Goal: Information Seeking & Learning: Learn about a topic

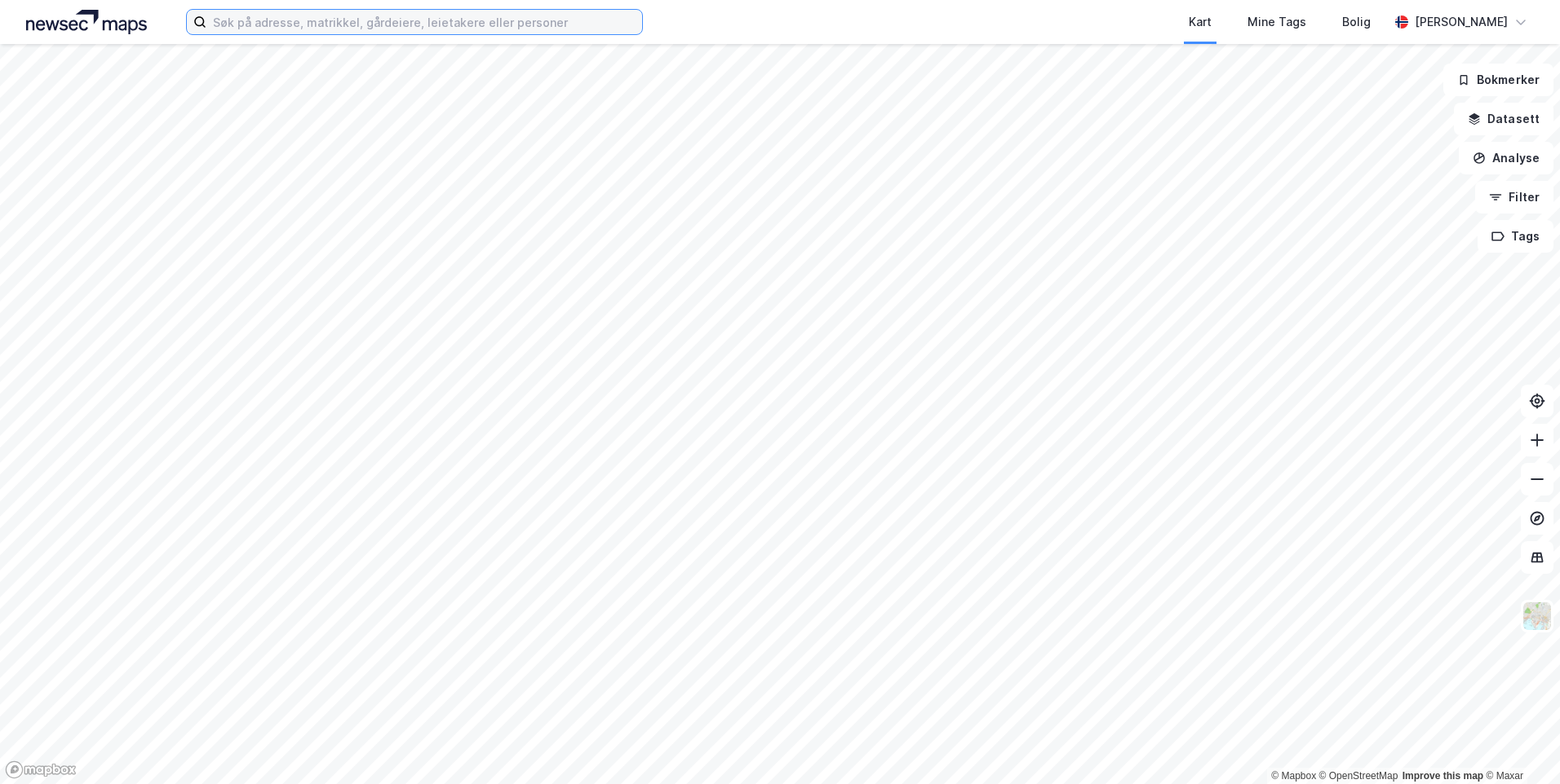
click at [370, 16] on input at bounding box center [424, 22] width 436 height 25
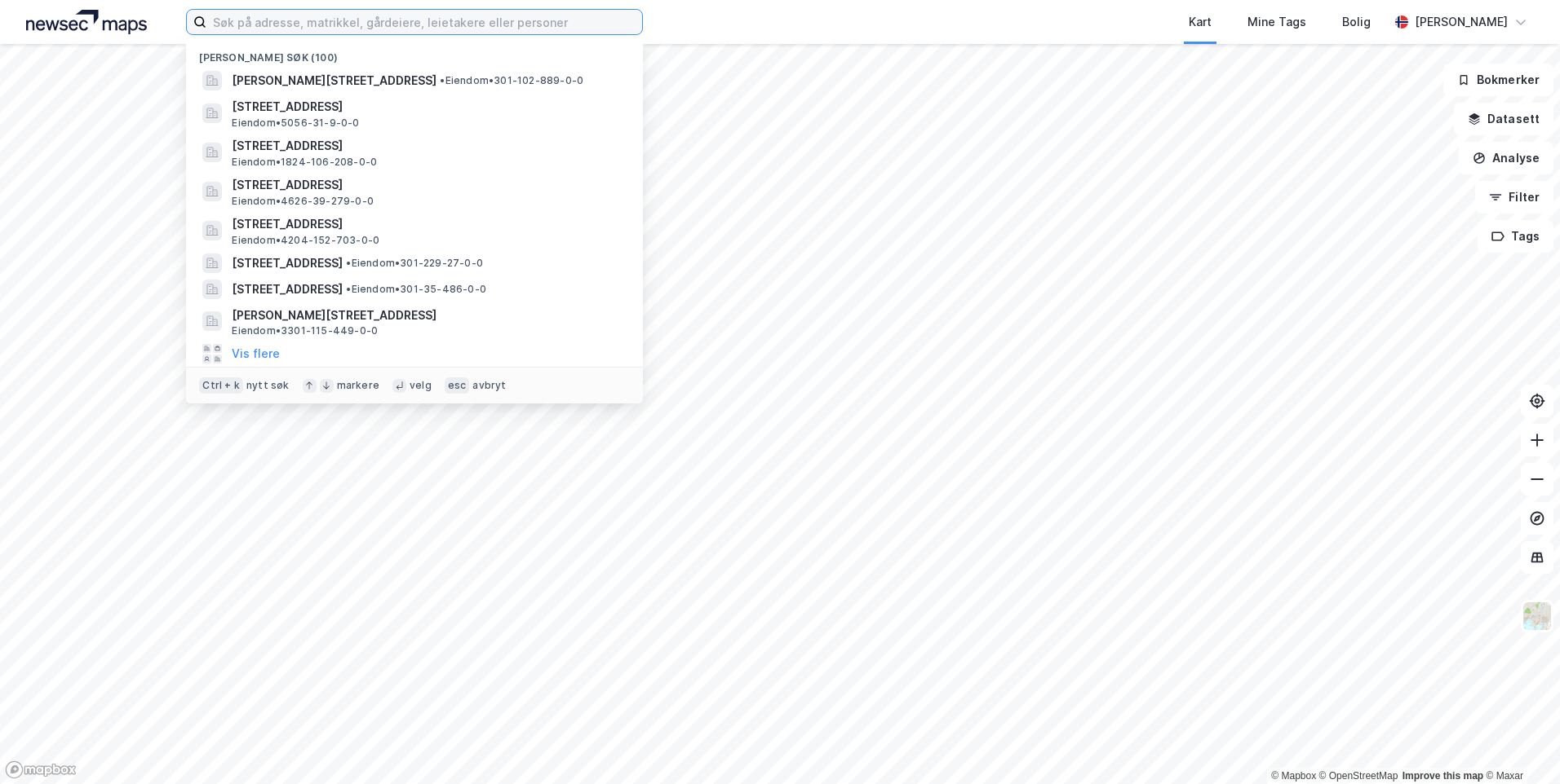
paste input "Nordgardsvegen 24 B"
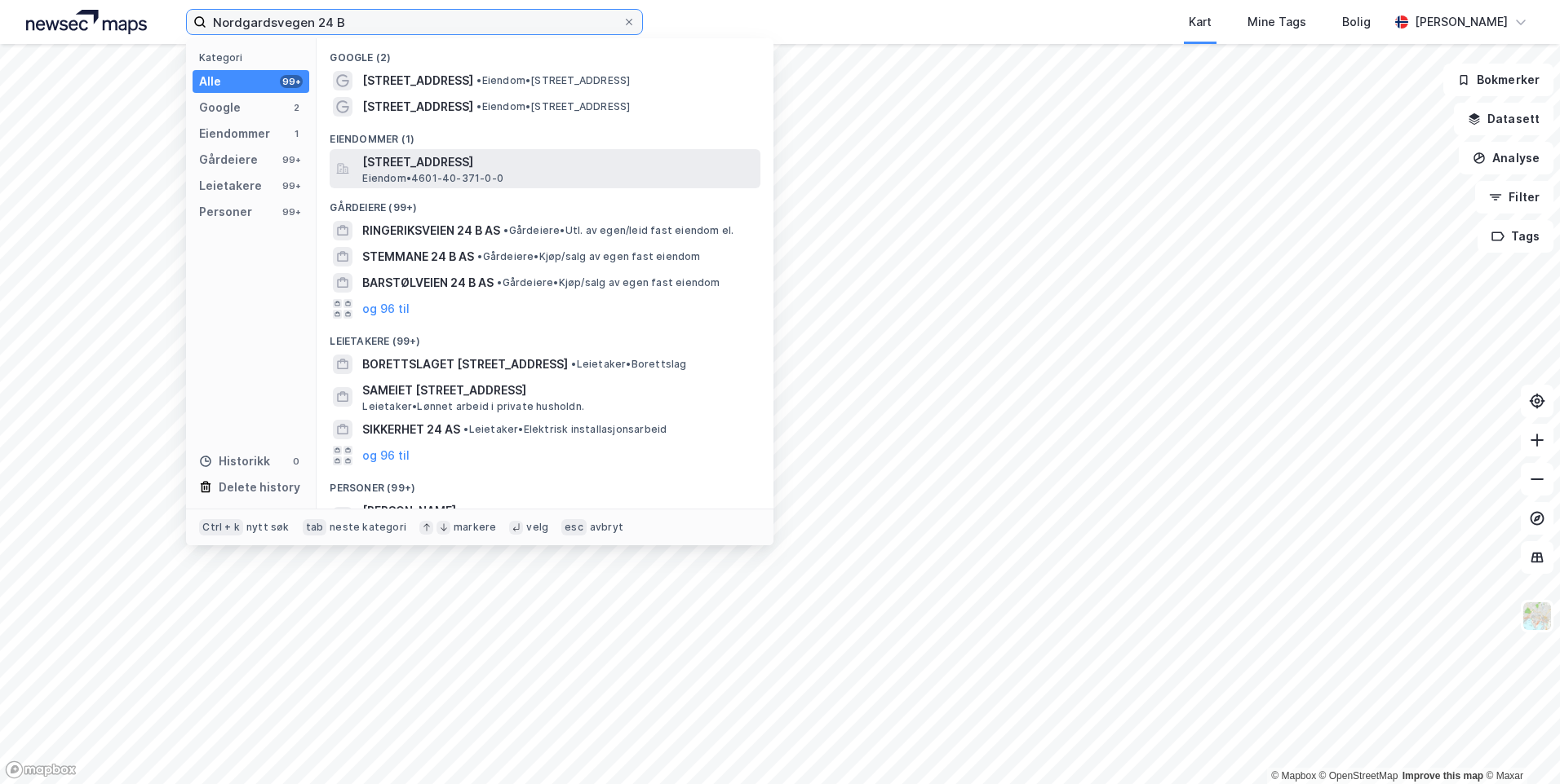
type input "Nordgardsvegen 24 B"
click at [520, 168] on span "[STREET_ADDRESS]" at bounding box center [558, 163] width 391 height 20
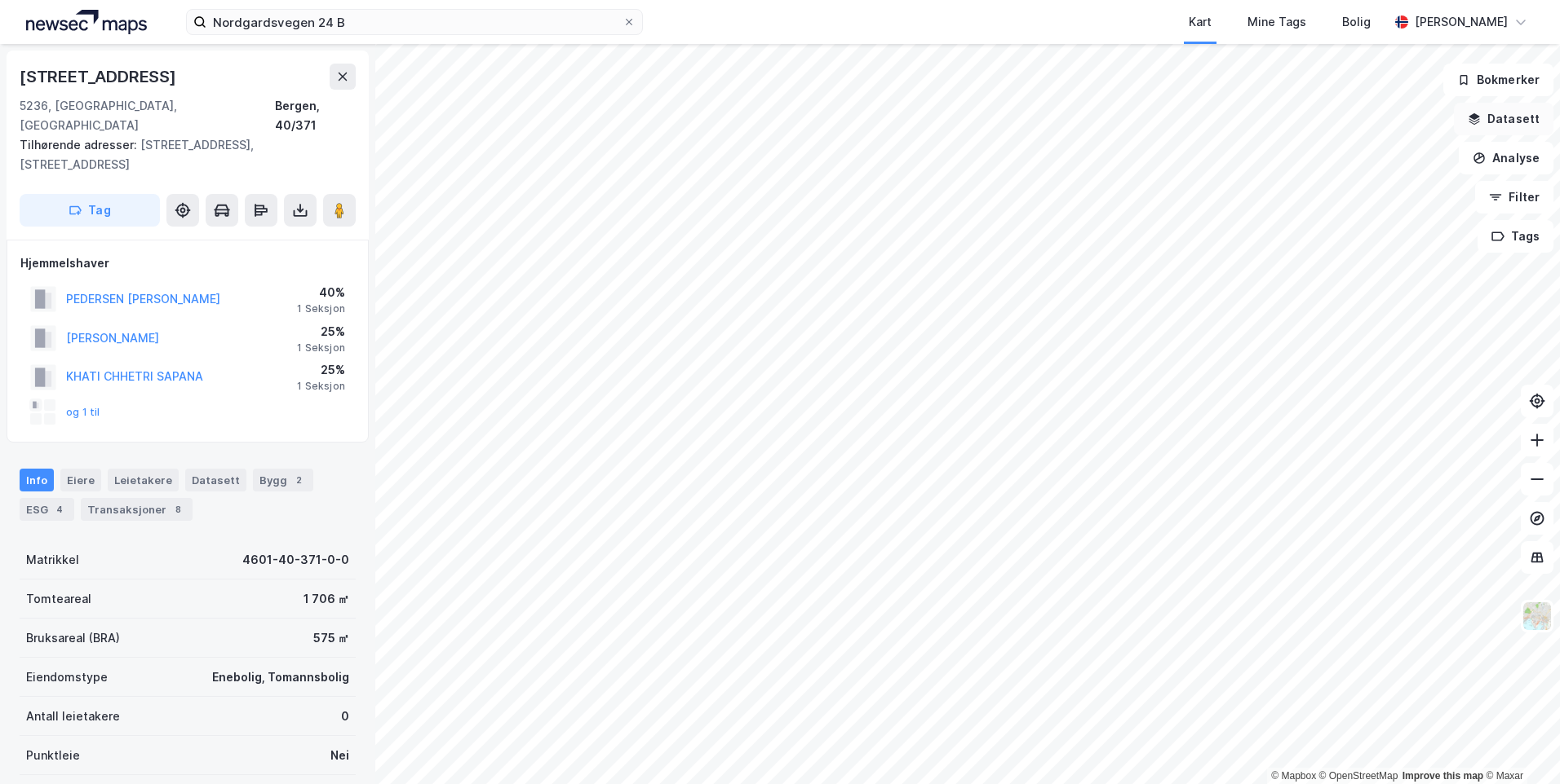
click at [1494, 125] on button "Datasett" at bounding box center [1504, 119] width 100 height 33
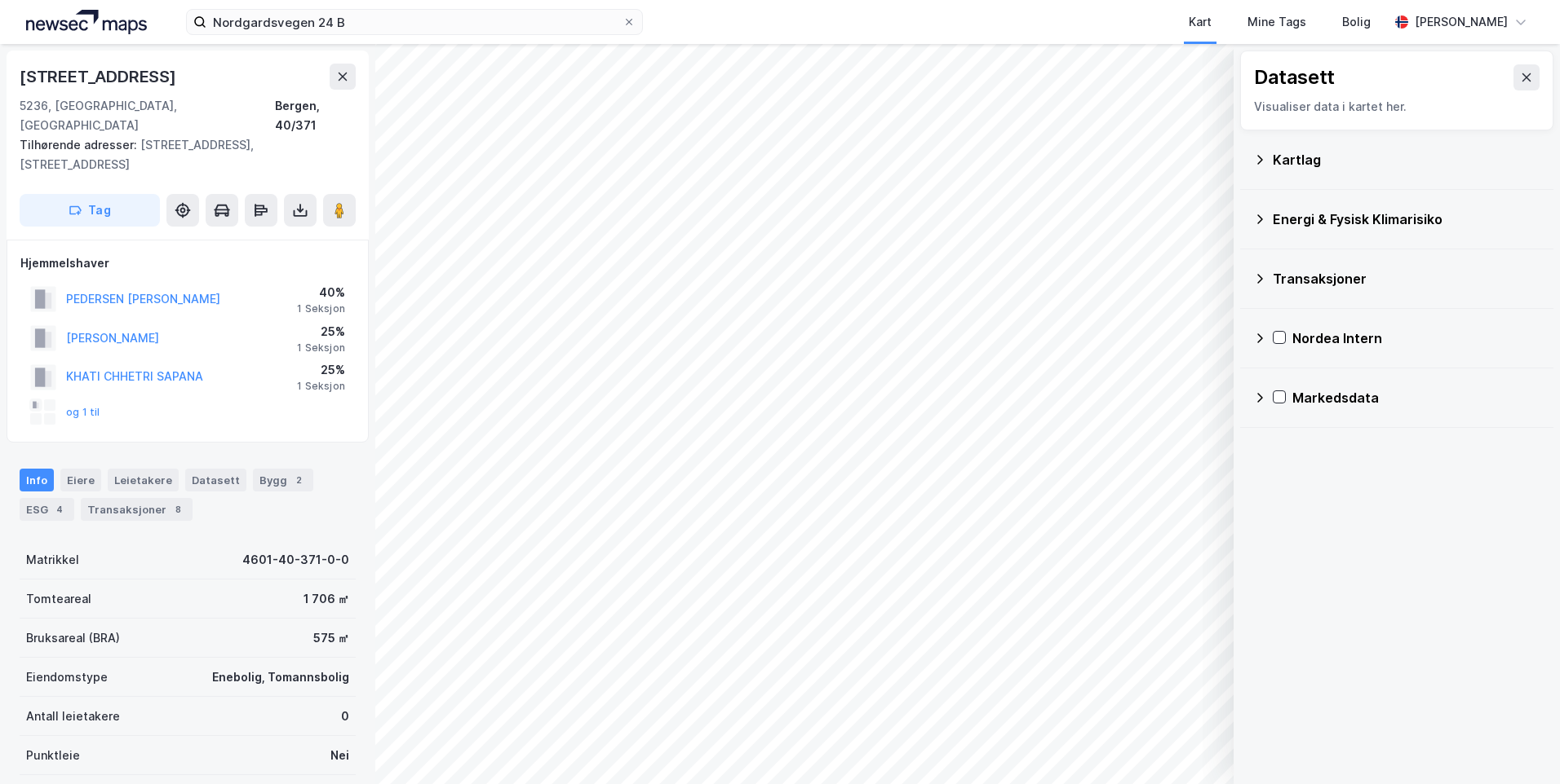
click at [1269, 163] on div "Kartlag" at bounding box center [1397, 160] width 287 height 39
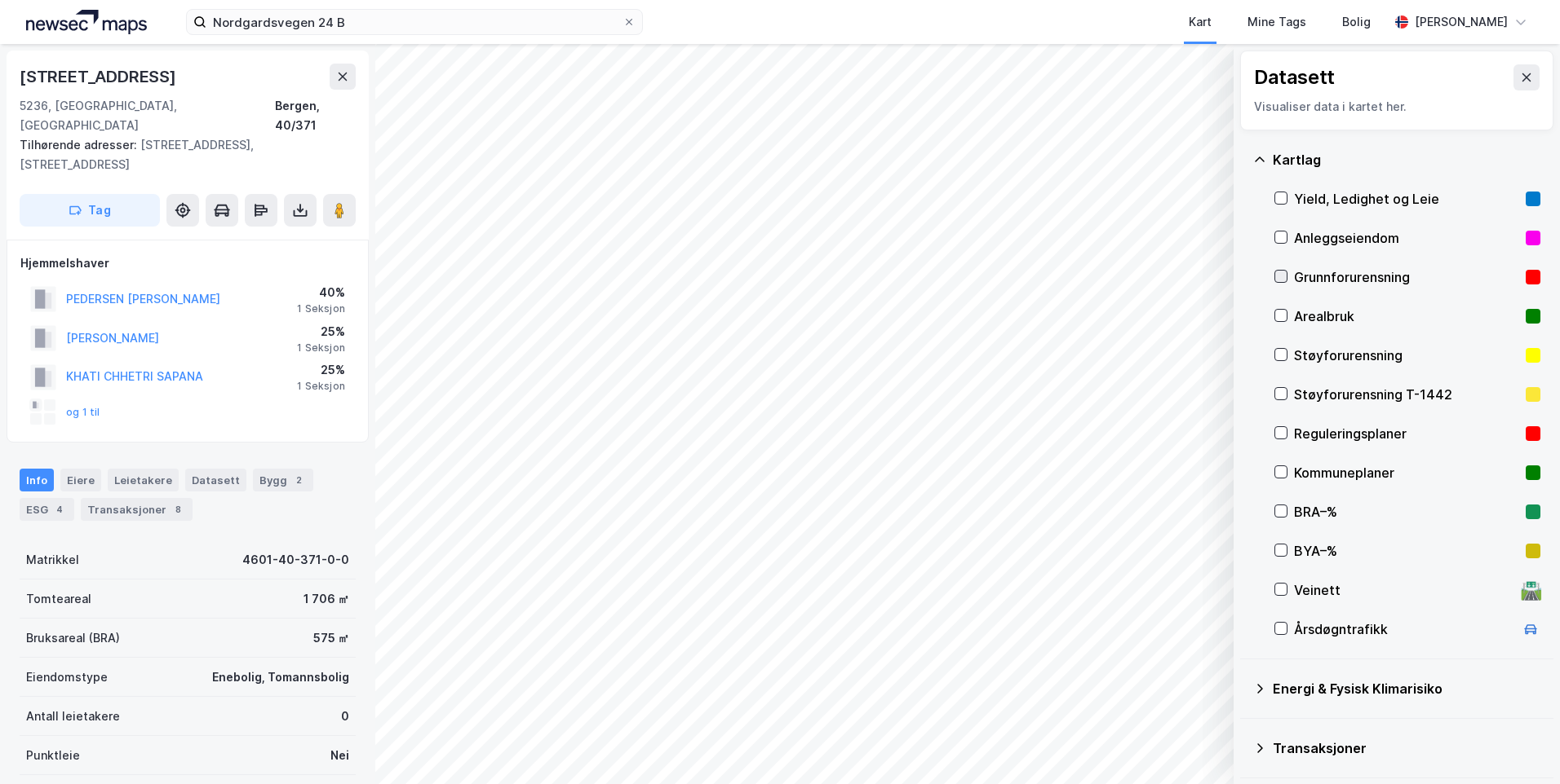
click at [1287, 276] on div at bounding box center [1281, 276] width 13 height 13
click at [1257, 162] on icon at bounding box center [1260, 160] width 13 height 13
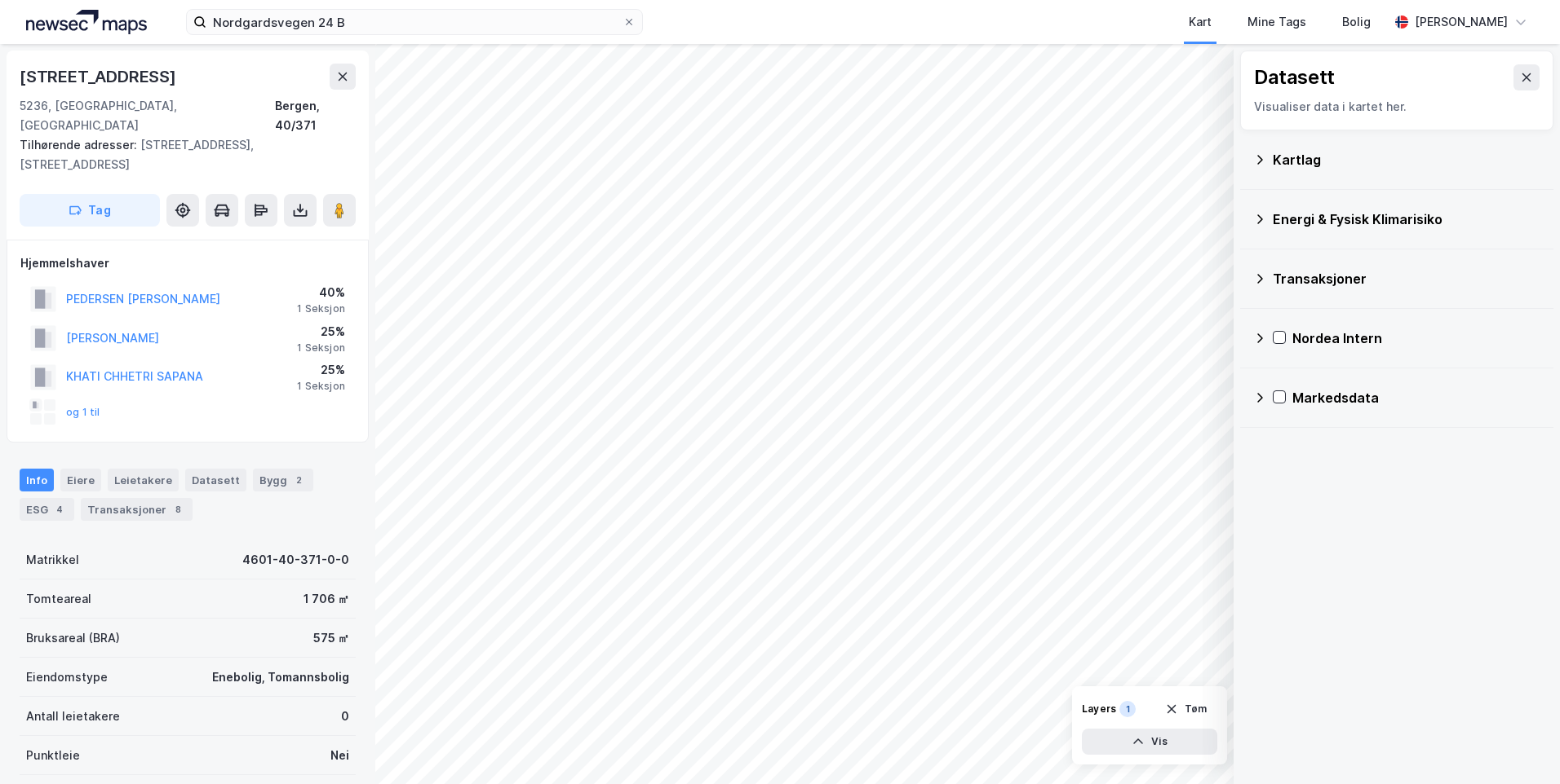
click at [1261, 219] on icon at bounding box center [1260, 218] width 13 height 13
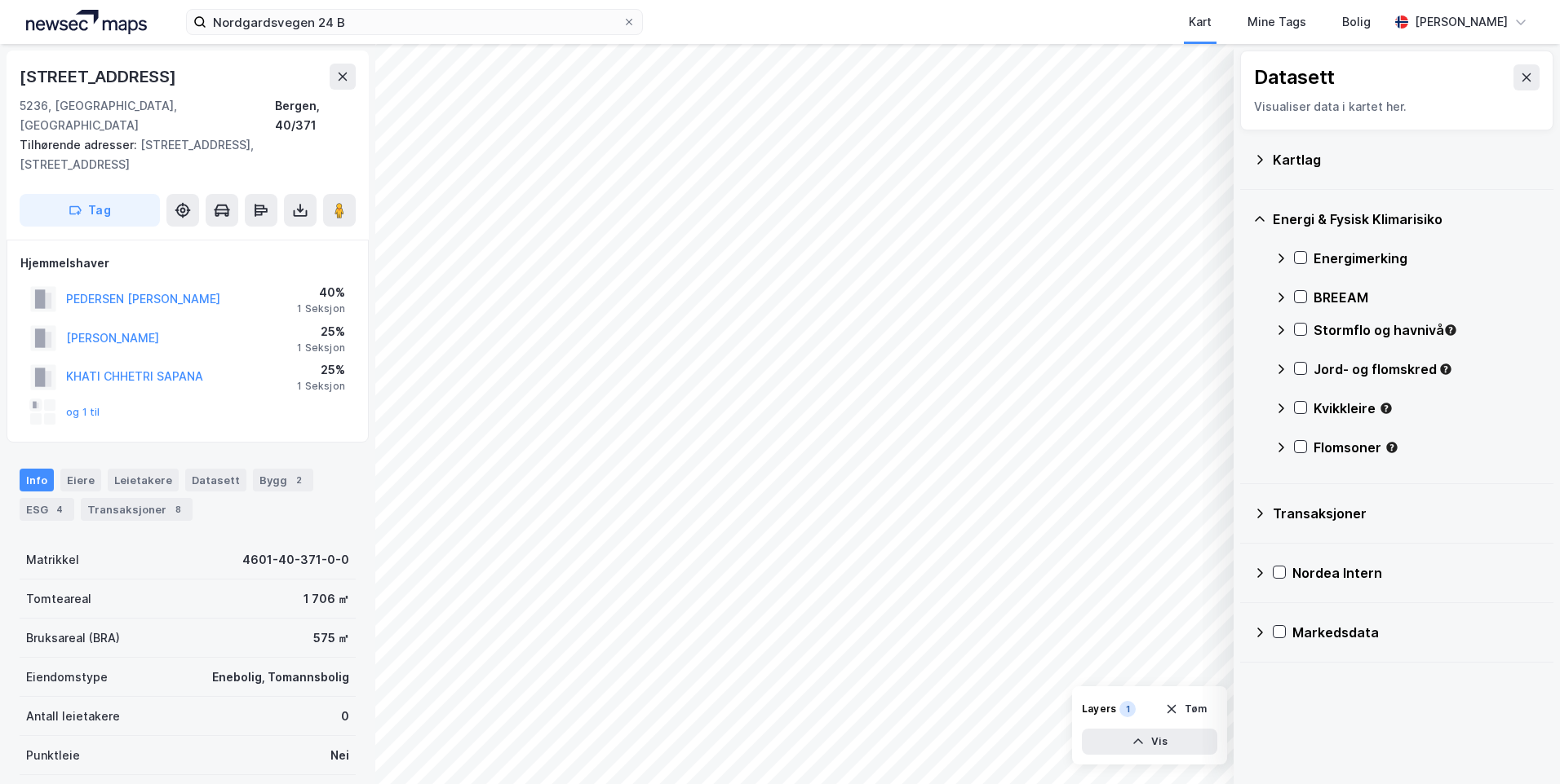
click at [1282, 260] on icon at bounding box center [1282, 258] width 6 height 10
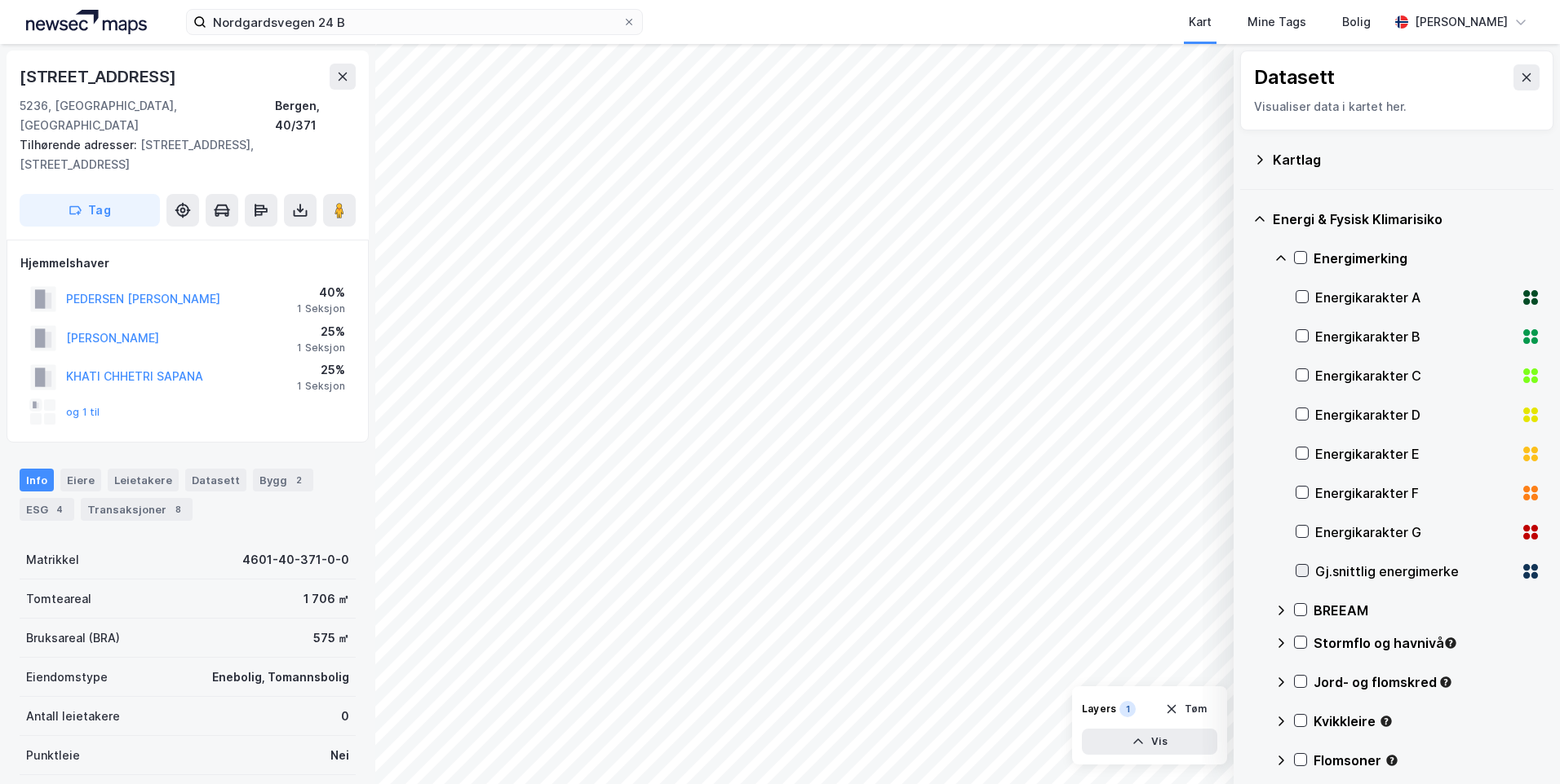
click at [1300, 571] on icon at bounding box center [1301, 570] width 11 height 11
click at [1275, 254] on icon at bounding box center [1281, 258] width 13 height 13
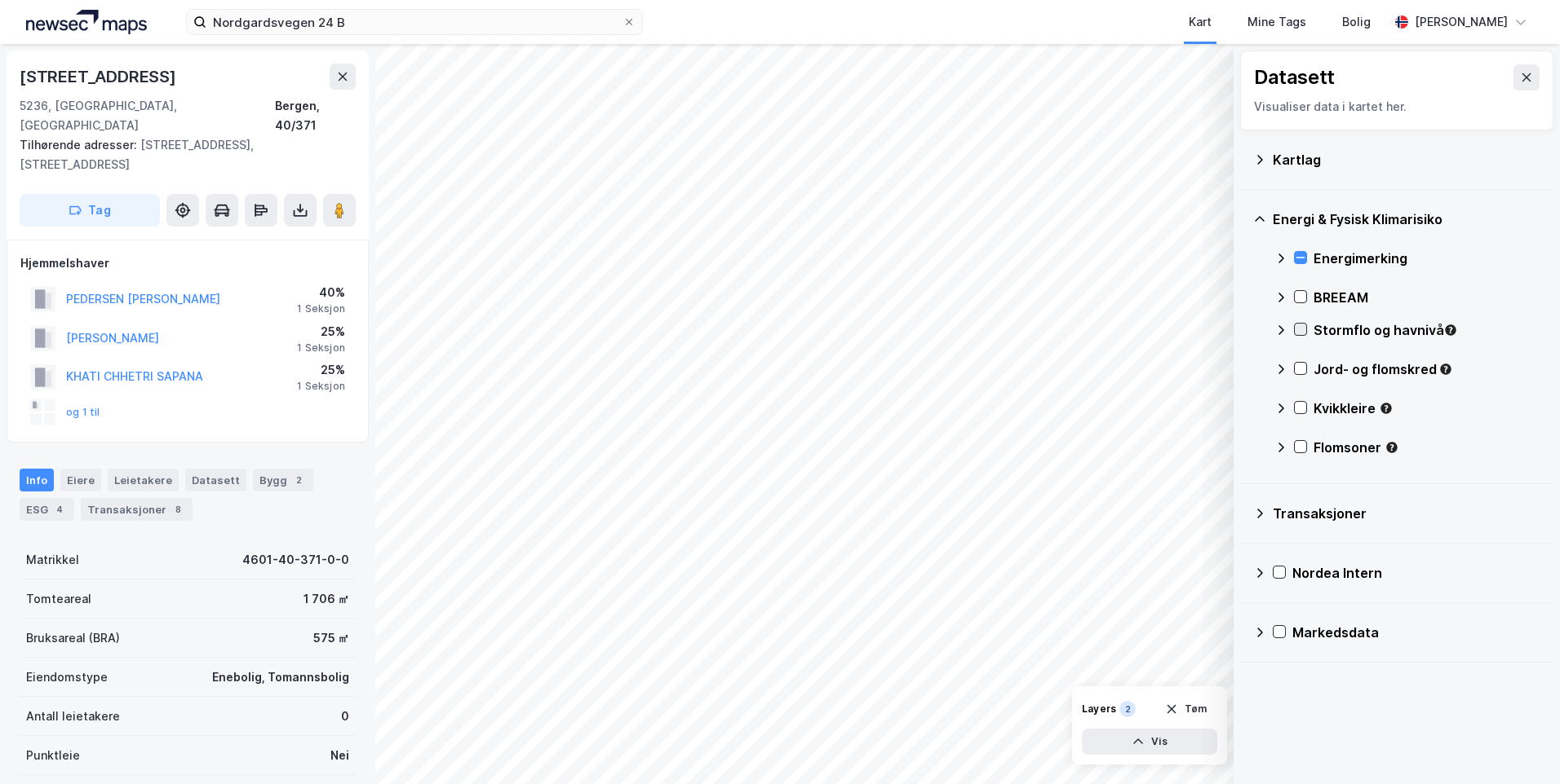
click at [1300, 329] on icon at bounding box center [1300, 329] width 11 height 11
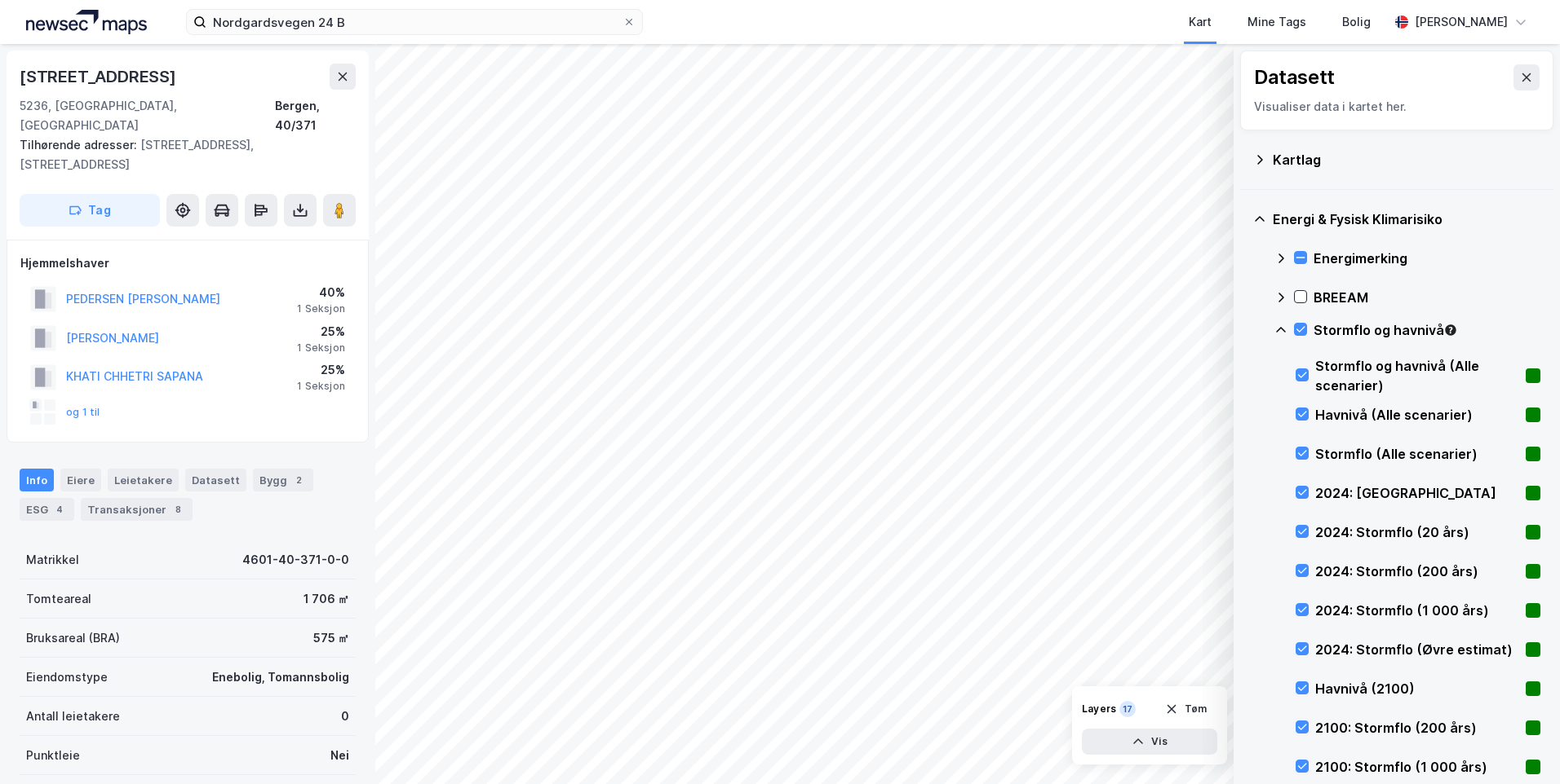
click at [1278, 328] on icon at bounding box center [1281, 330] width 13 height 13
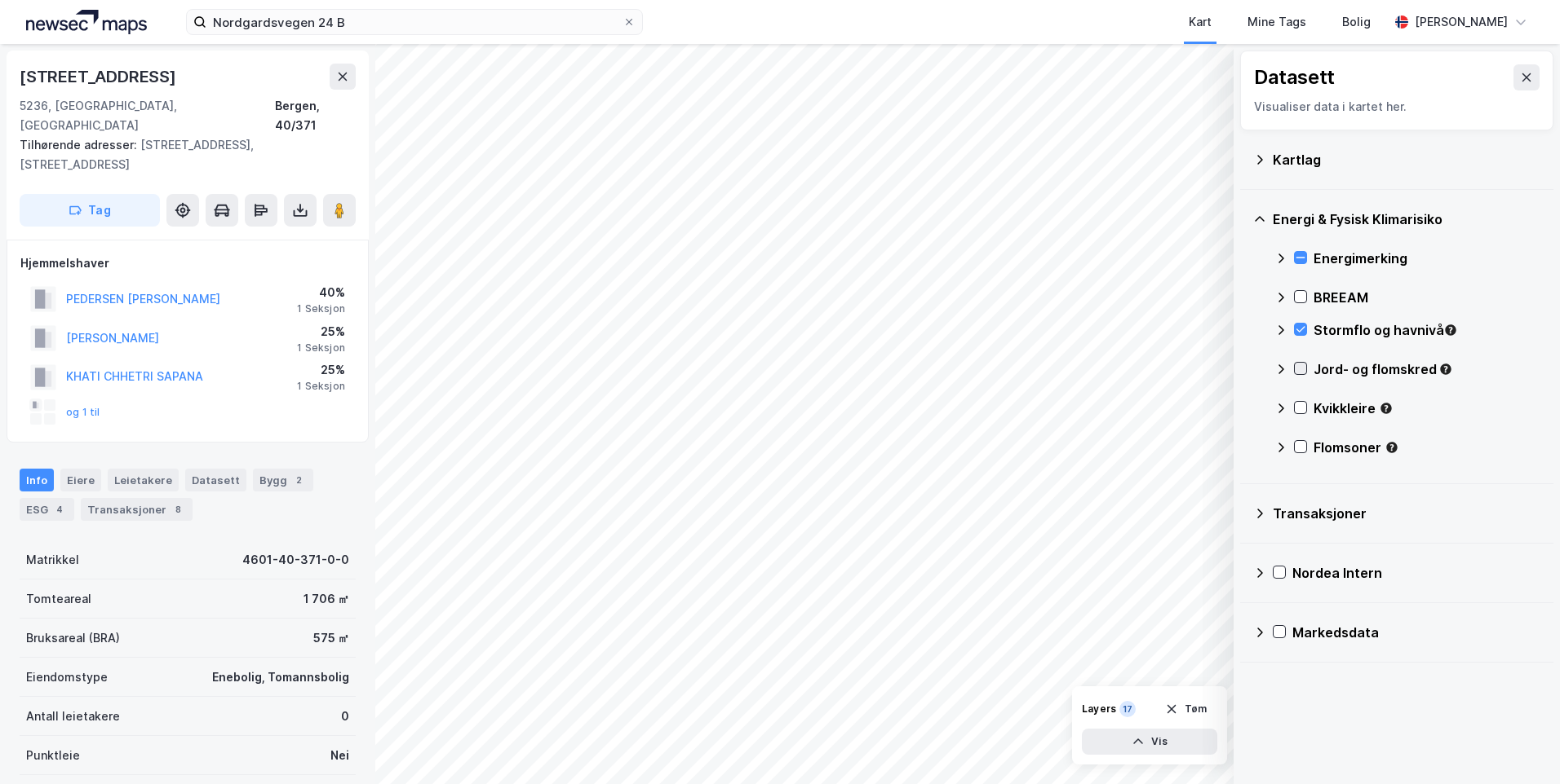
click at [1302, 367] on icon at bounding box center [1300, 368] width 11 height 11
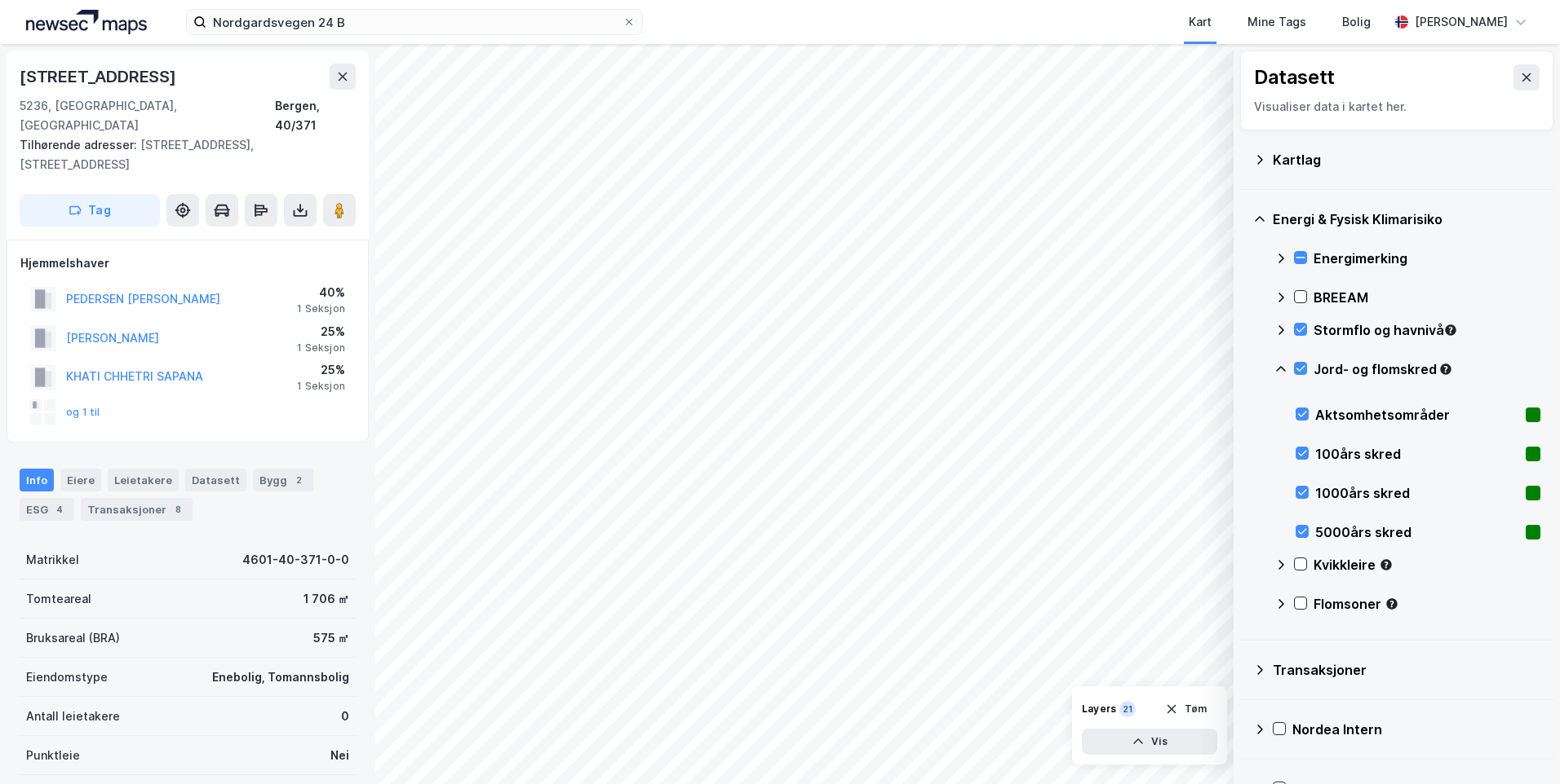
click at [1286, 366] on icon at bounding box center [1281, 369] width 13 height 13
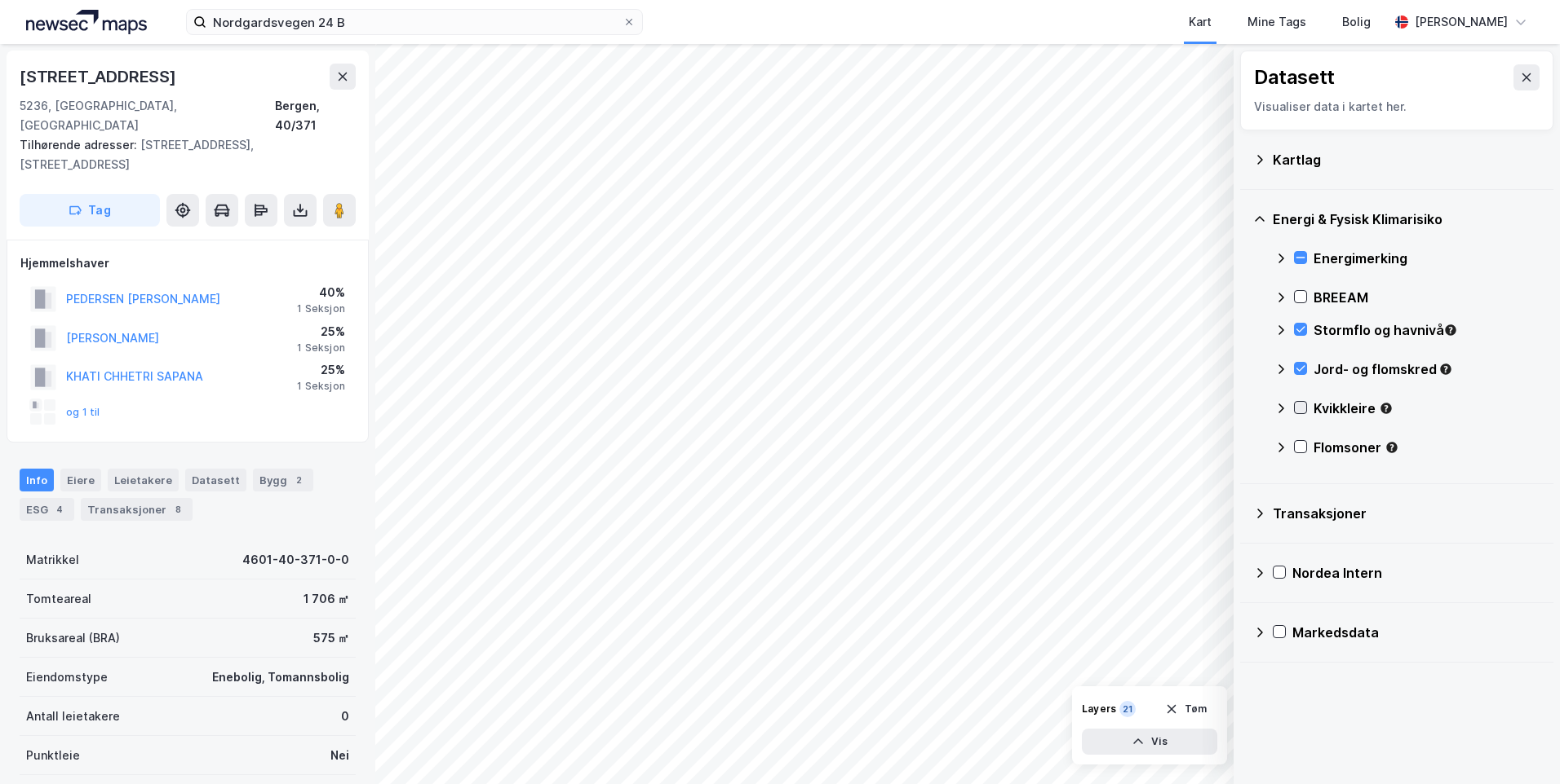
click at [1300, 408] on icon at bounding box center [1300, 407] width 11 height 11
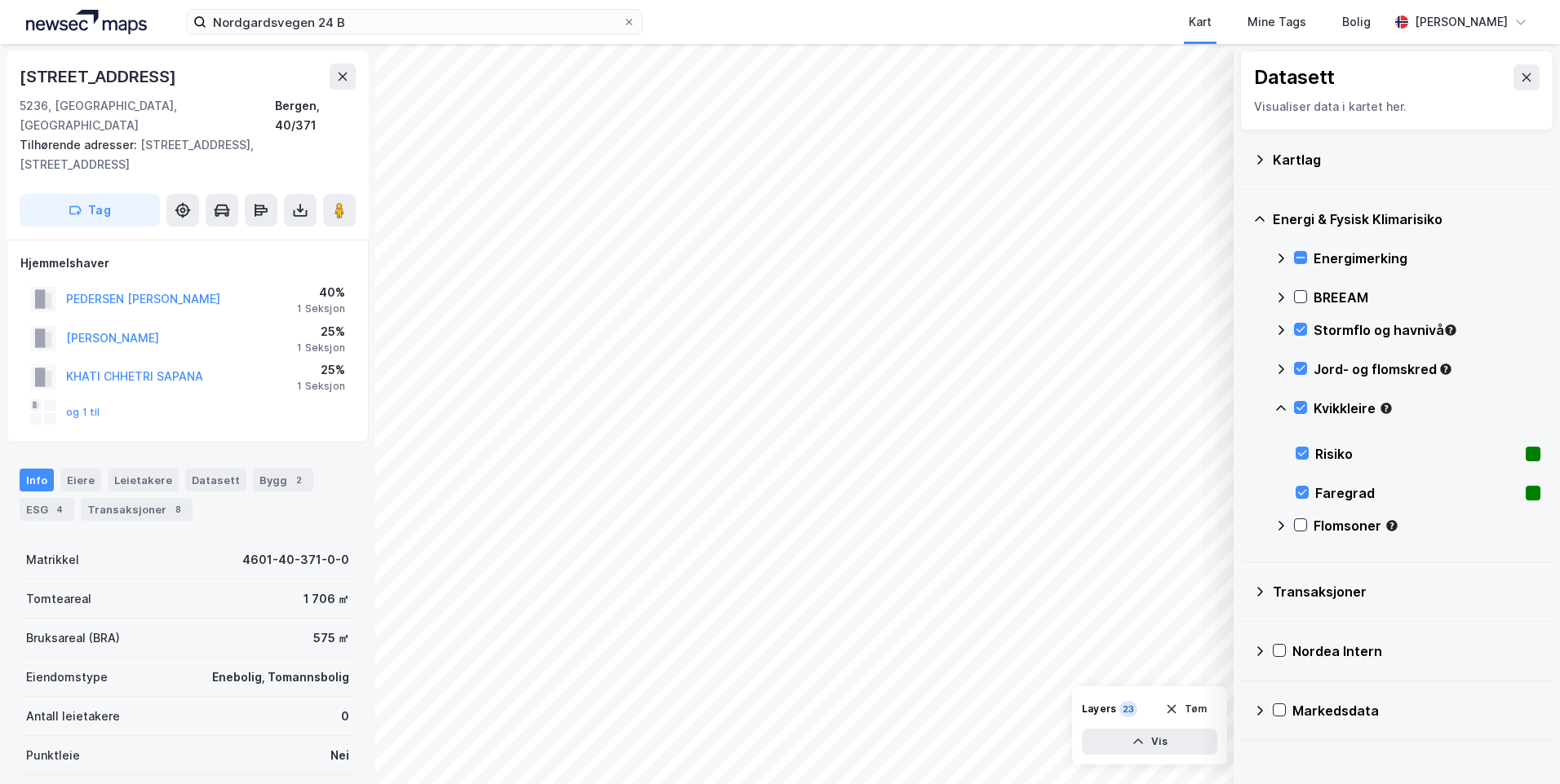
click at [1281, 405] on icon at bounding box center [1281, 408] width 13 height 13
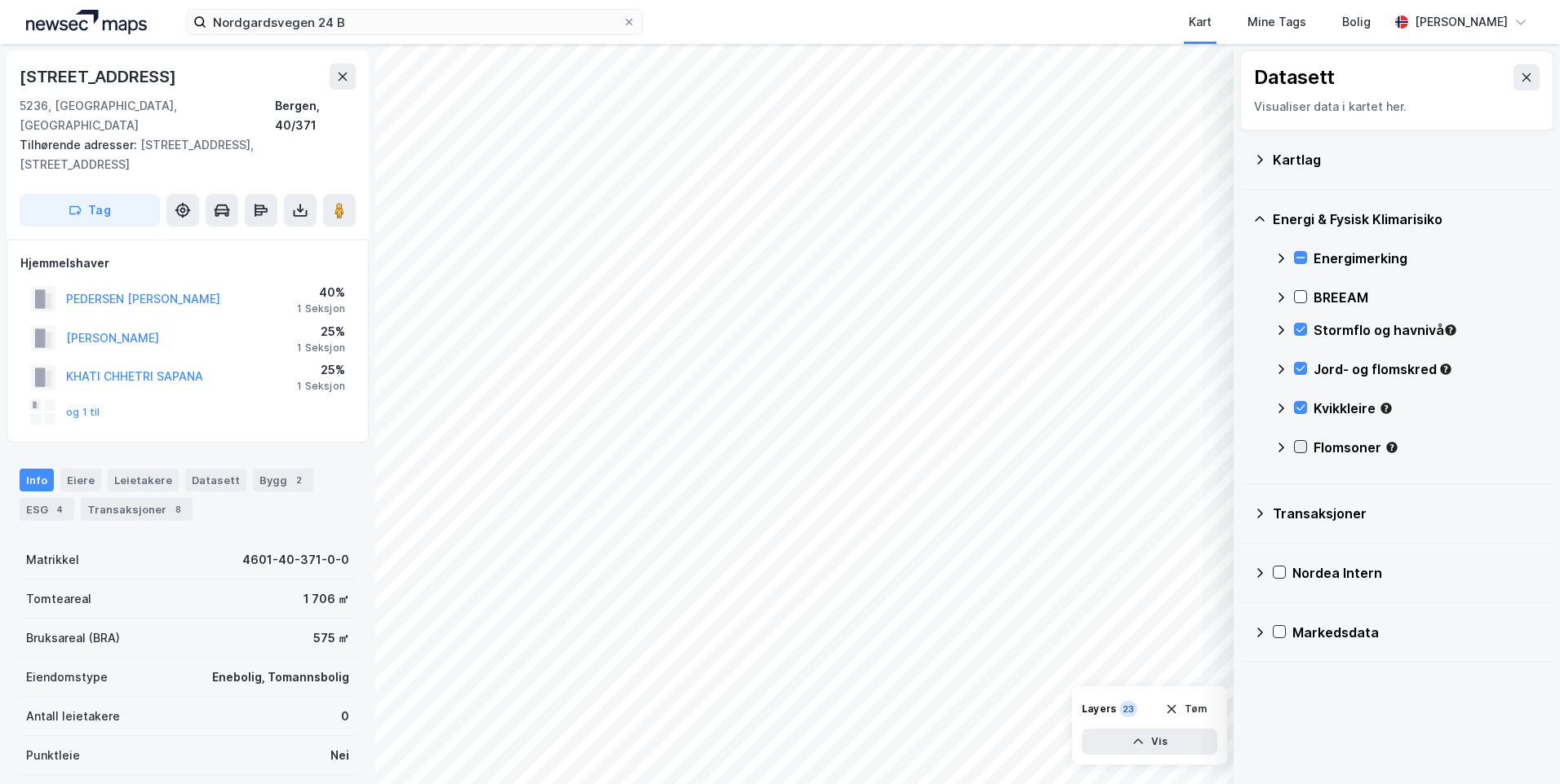
click at [1300, 441] on icon at bounding box center [1300, 446] width 11 height 11
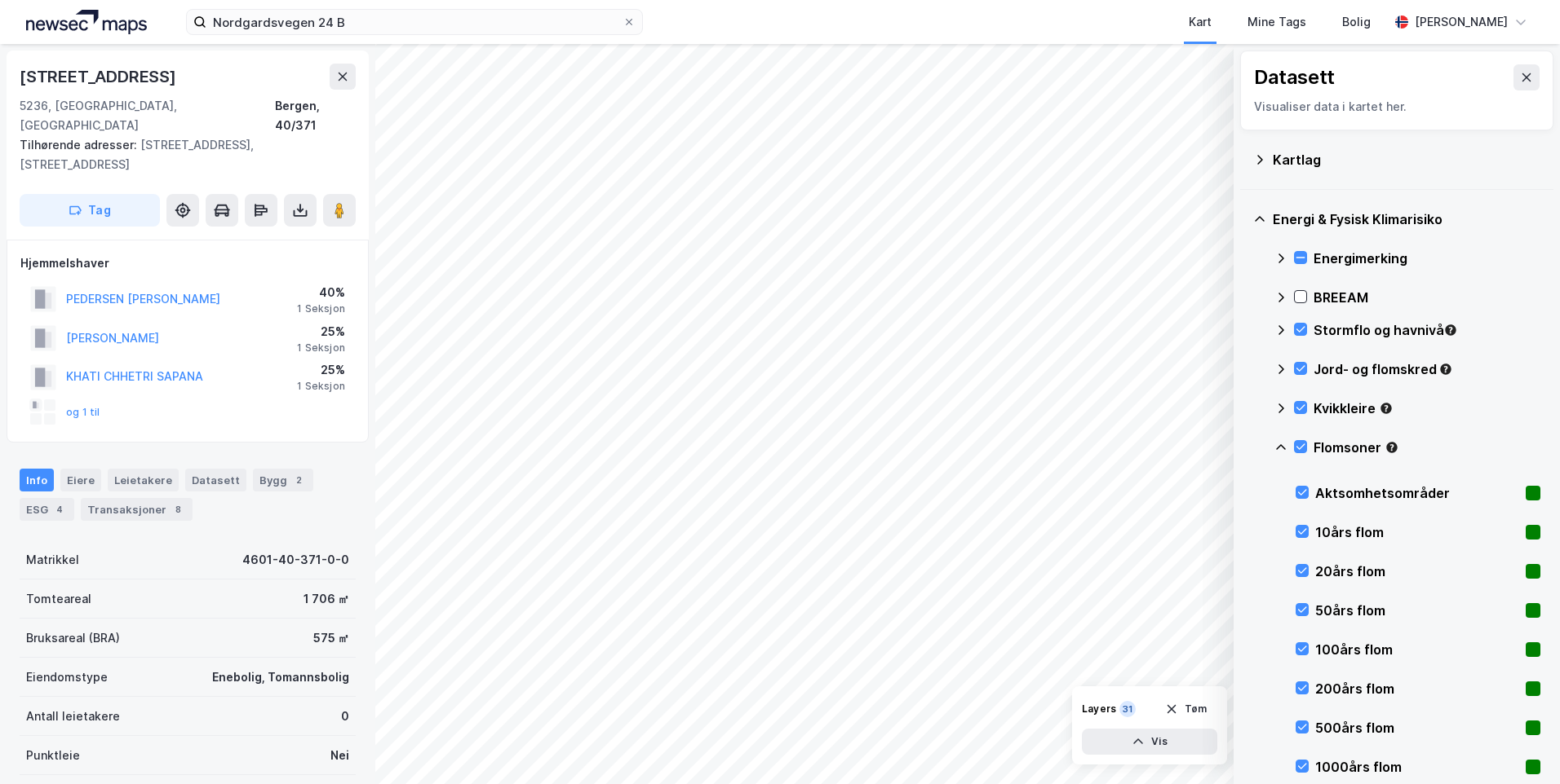
click at [1278, 449] on icon at bounding box center [1281, 447] width 13 height 13
